Goal: Information Seeking & Learning: Learn about a topic

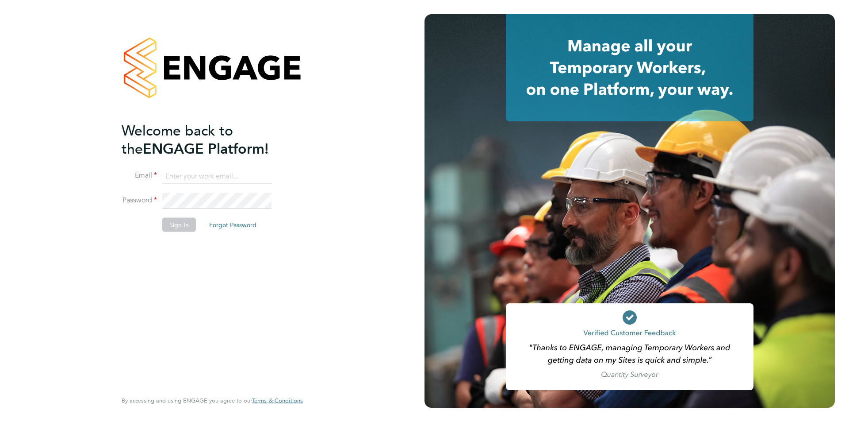
type input "nickbriant@jambo.co"
click at [198, 295] on div "Welcome back to the ENGAGE Platform! Email nickbriant@jambo.co Password Sign In…" at bounding box center [208, 255] width 173 height 268
click at [181, 222] on button "Sign In" at bounding box center [179, 224] width 34 height 14
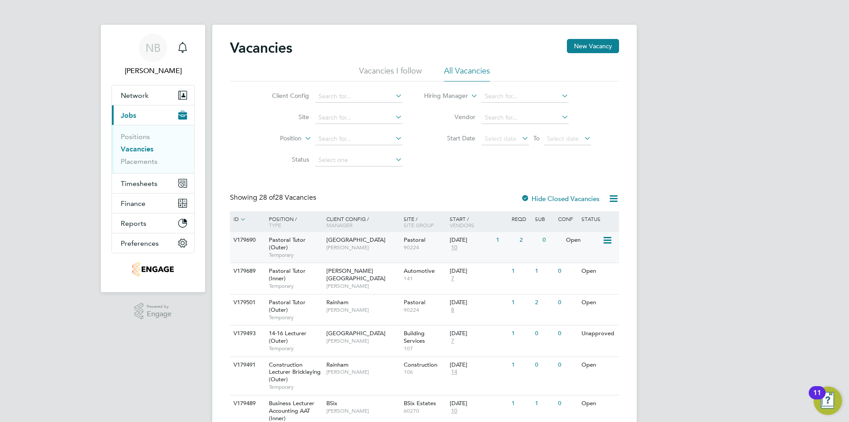
click at [277, 245] on span "Pastoral Tutor (Outer)" at bounding box center [287, 243] width 37 height 15
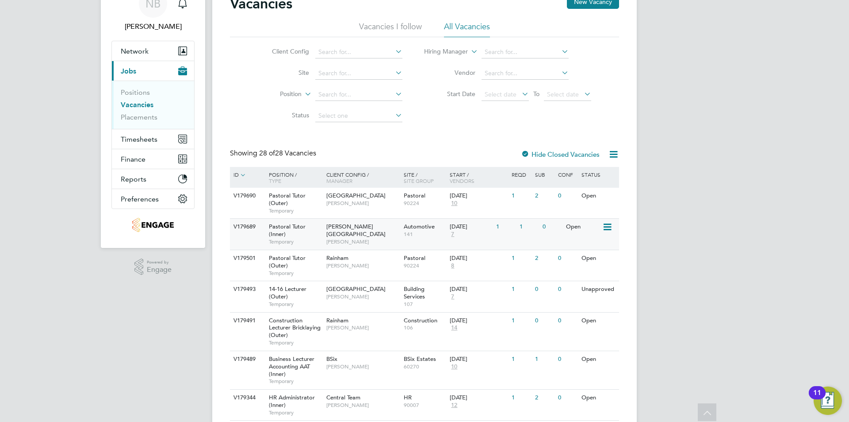
click at [256, 220] on div "V179689" at bounding box center [246, 227] width 31 height 16
click at [254, 261] on div "V179501" at bounding box center [246, 258] width 31 height 16
click at [253, 294] on div "V179493" at bounding box center [246, 289] width 31 height 16
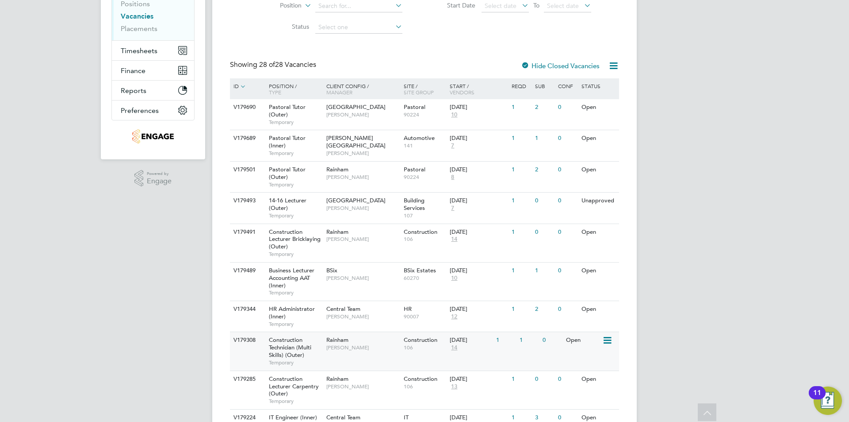
scroll to position [0, 0]
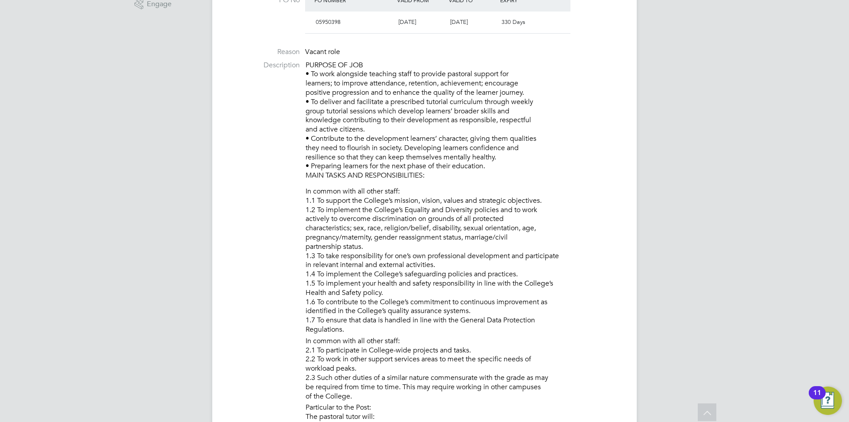
scroll to position [177, 0]
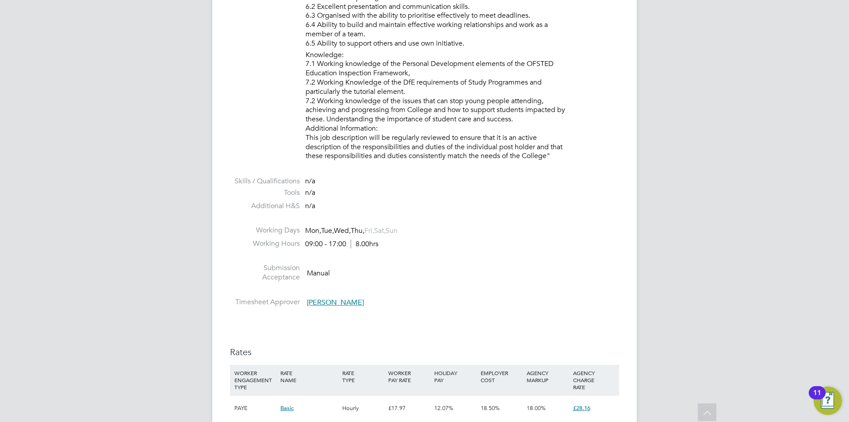
scroll to position [1452, 0]
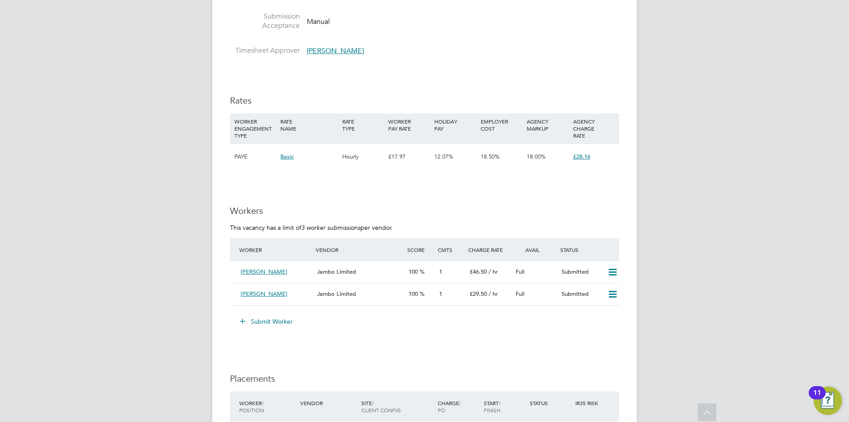
scroll to position [1592, 0]
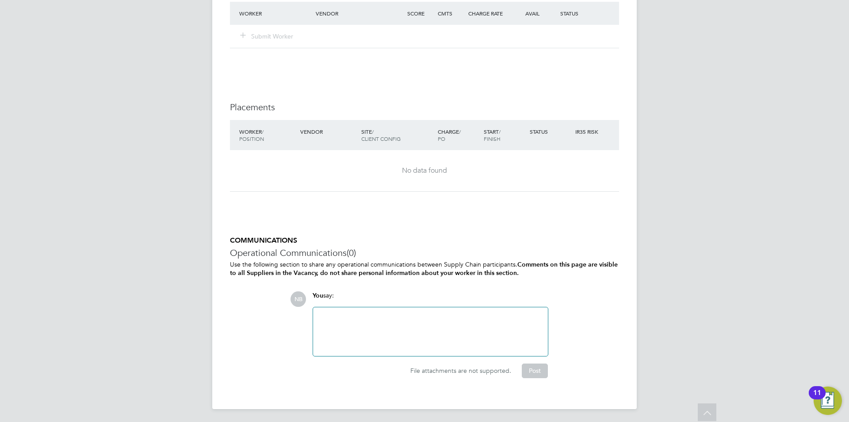
scroll to position [1370, 0]
